Goal: Check status: Check status

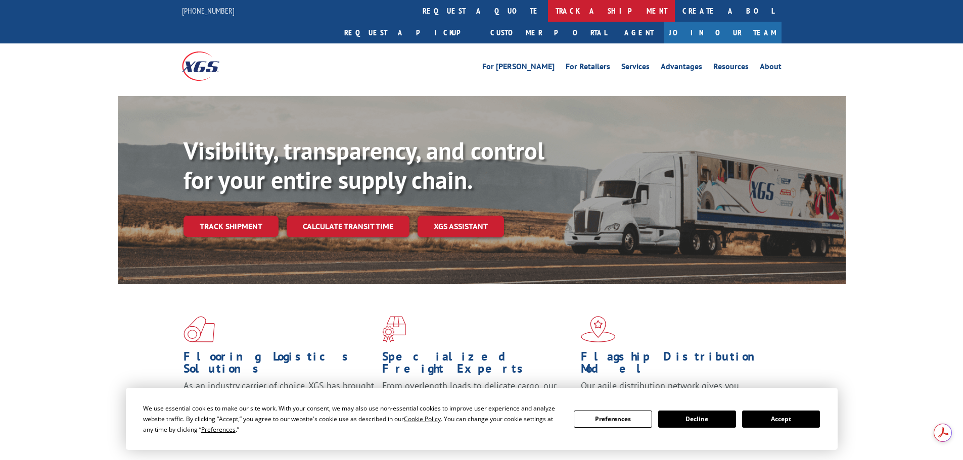
click at [548, 14] on link "track a shipment" at bounding box center [611, 11] width 127 height 22
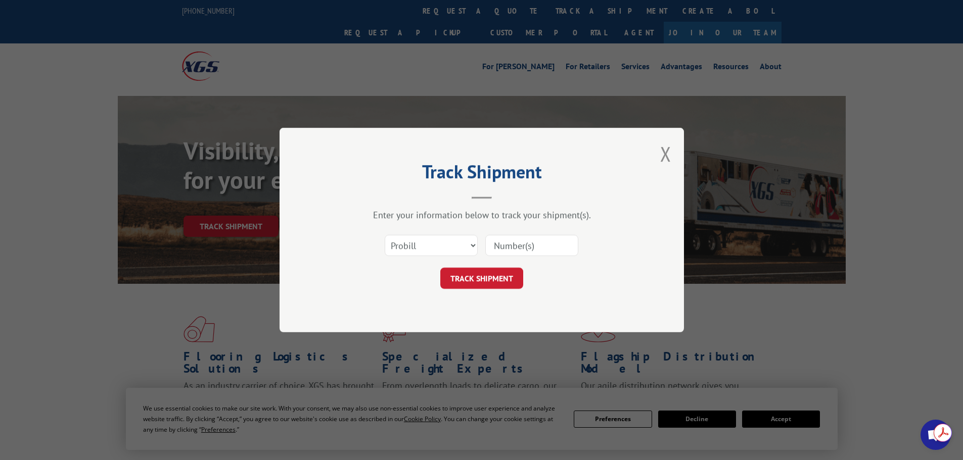
click at [511, 248] on input at bounding box center [531, 245] width 93 height 21
paste input "17665544"
type input "17665544"
click at [491, 274] on button "TRACK SHIPMENT" at bounding box center [481, 278] width 83 height 21
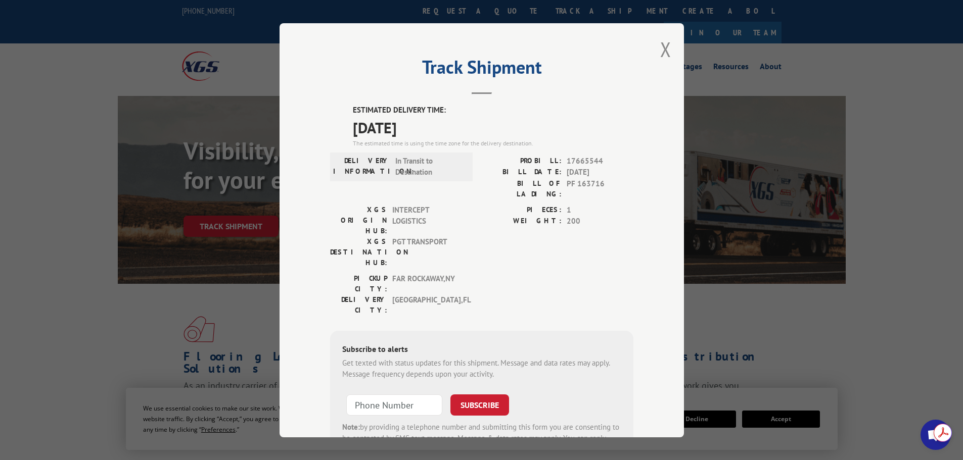
click at [58, 217] on div "Track Shipment ESTIMATED DELIVERY TIME: [DATE] The estimated time is using the …" at bounding box center [481, 230] width 963 height 460
click at [655, 48] on div "Track Shipment ESTIMATED DELIVERY TIME: [DATE] The estimated time is using the …" at bounding box center [481, 230] width 404 height 414
click at [660, 45] on button "Close modal" at bounding box center [665, 49] width 11 height 27
